Goal: Information Seeking & Learning: Learn about a topic

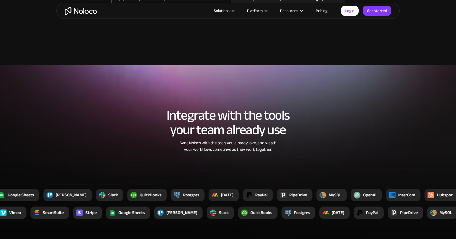
scroll to position [1311, 0]
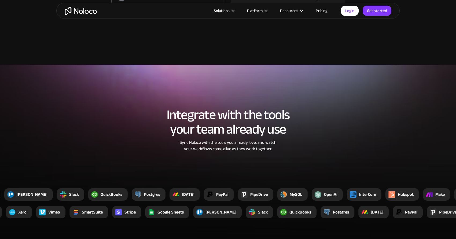
click at [204, 192] on div at bounding box center [210, 194] width 12 height 12
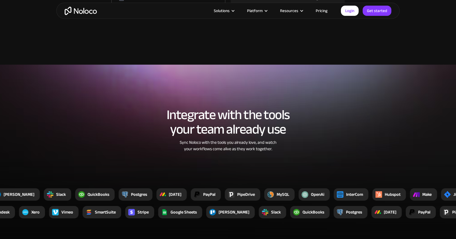
click at [191, 197] on div "PayPal" at bounding box center [206, 194] width 30 height 12
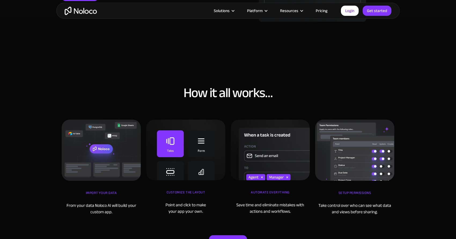
scroll to position [2066, 0]
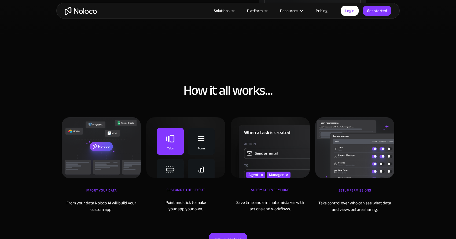
click at [176, 166] on img at bounding box center [185, 147] width 79 height 61
click at [181, 190] on div "Customize the layout" at bounding box center [185, 192] width 79 height 13
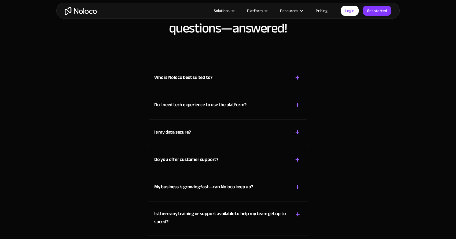
scroll to position [3210, 0]
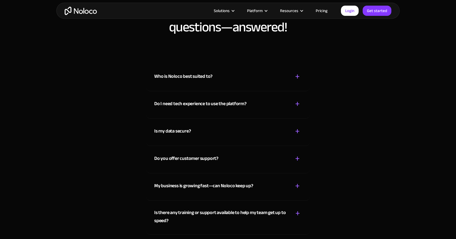
click at [180, 184] on div "My business is growing fast—can Noloco keep up?" at bounding box center [203, 186] width 99 height 8
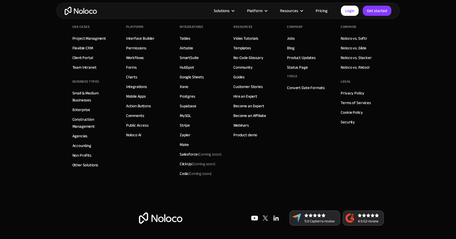
scroll to position [3508, 0]
click at [183, 125] on link "Stripe" at bounding box center [185, 125] width 10 height 7
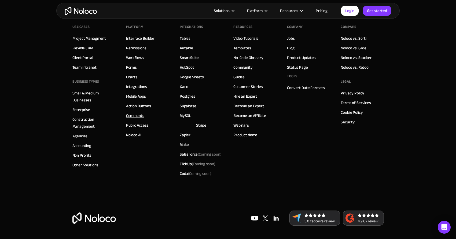
click at [134, 119] on link "Comments" at bounding box center [135, 115] width 18 height 7
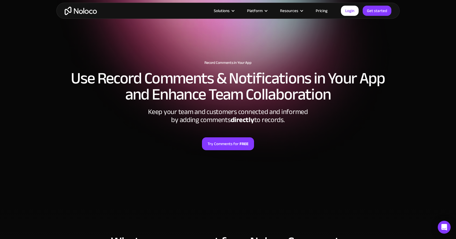
scroll to position [9, 0]
